Goal: Transaction & Acquisition: Purchase product/service

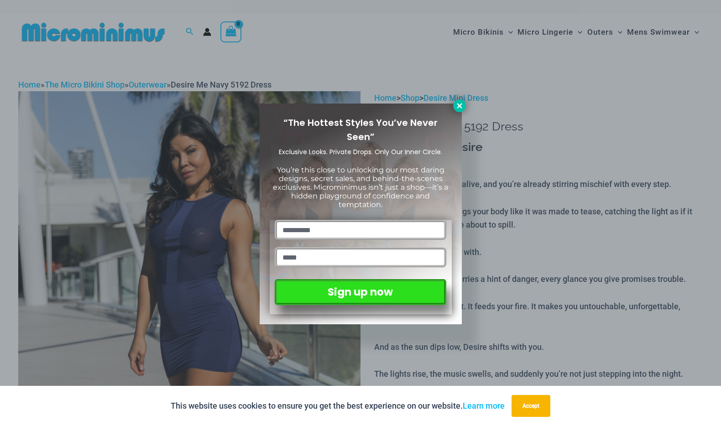
click at [456, 105] on icon at bounding box center [460, 106] width 8 height 8
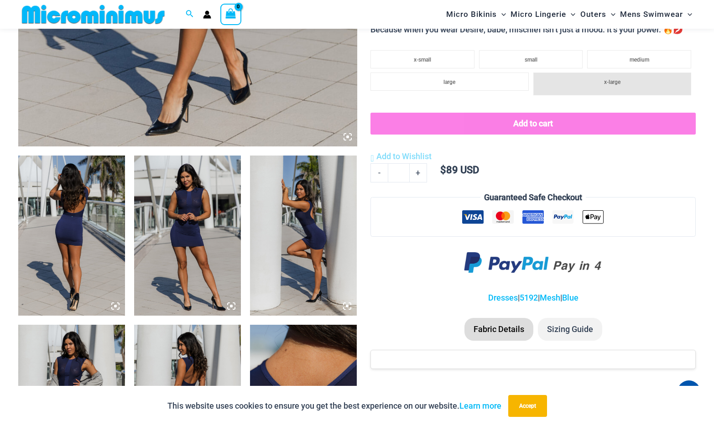
scroll to position [448, 0]
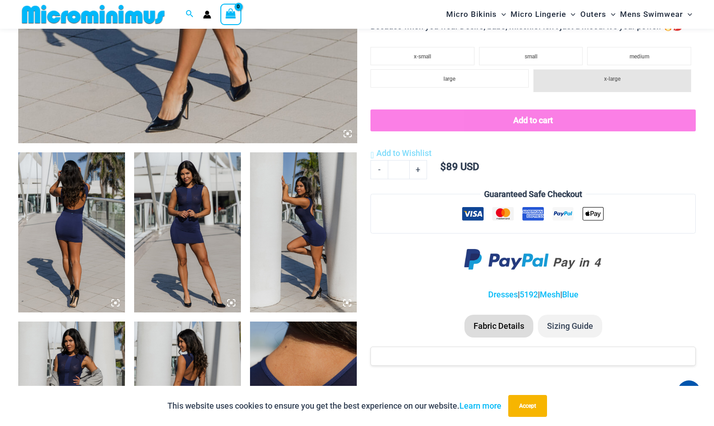
click at [166, 202] on img at bounding box center [187, 232] width 107 height 160
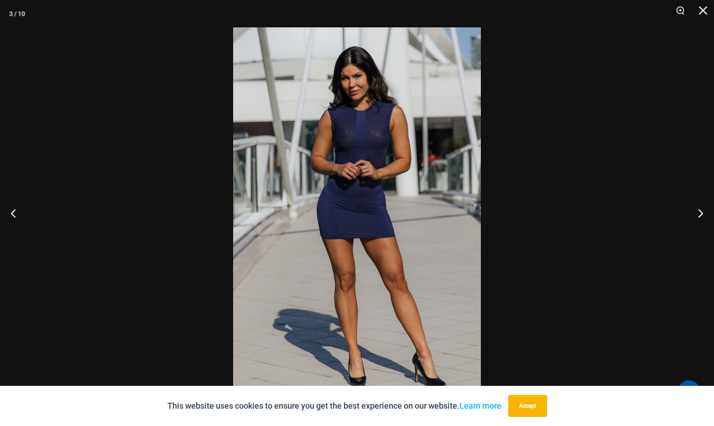
click at [346, 187] on img at bounding box center [357, 213] width 248 height 372
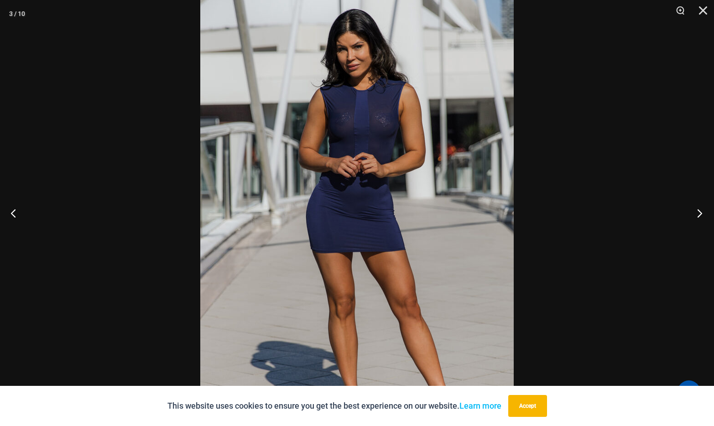
click at [696, 212] on button "Next" at bounding box center [697, 213] width 34 height 46
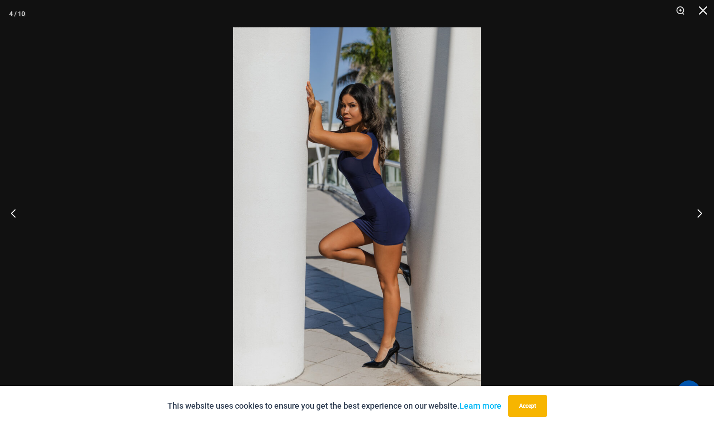
click at [696, 212] on button "Next" at bounding box center [697, 213] width 34 height 46
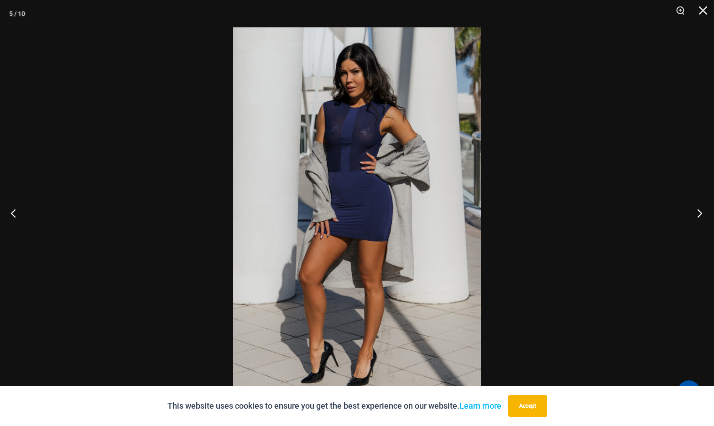
click at [696, 212] on button "Next" at bounding box center [697, 213] width 34 height 46
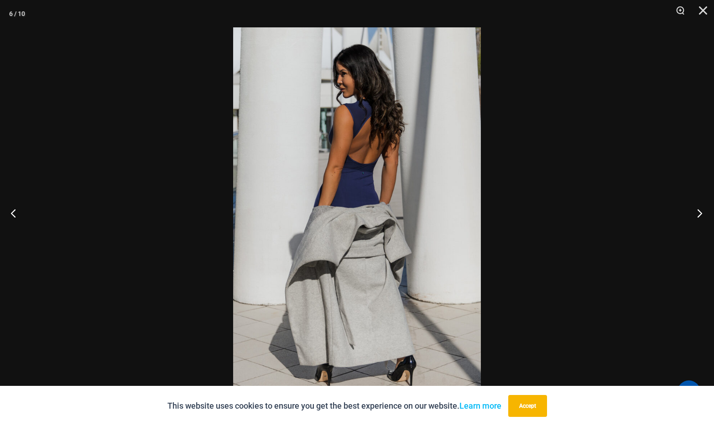
click at [696, 212] on button "Next" at bounding box center [697, 213] width 34 height 46
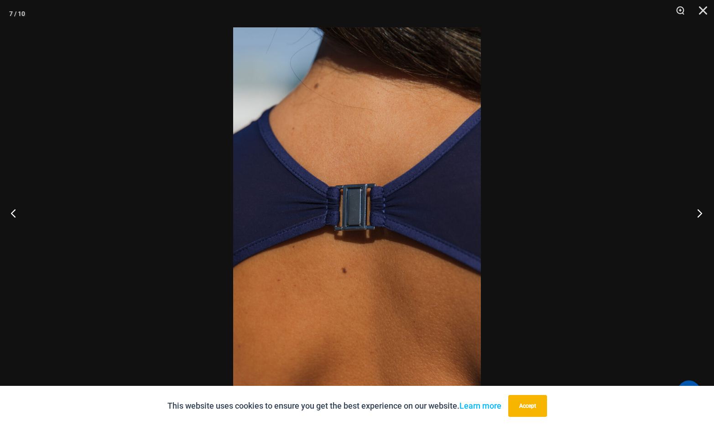
click at [696, 212] on button "Next" at bounding box center [697, 213] width 34 height 46
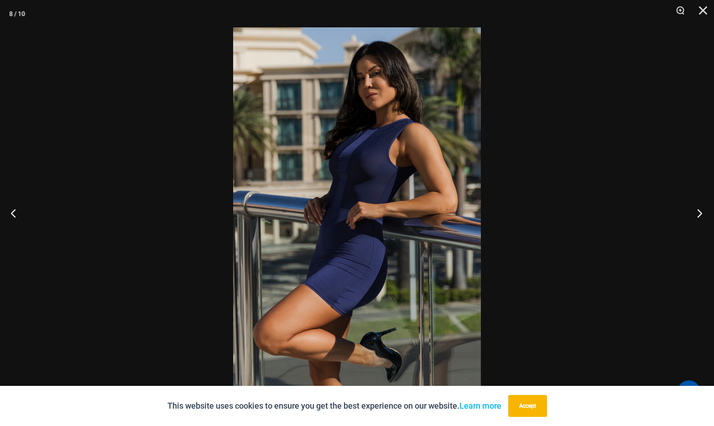
click at [696, 212] on button "Next" at bounding box center [697, 213] width 34 height 46
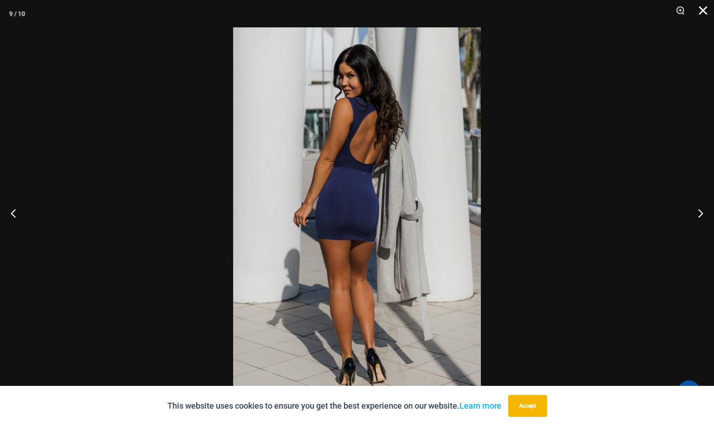
click at [703, 14] on button "Close" at bounding box center [700, 13] width 23 height 27
